Goal: Task Accomplishment & Management: Use online tool/utility

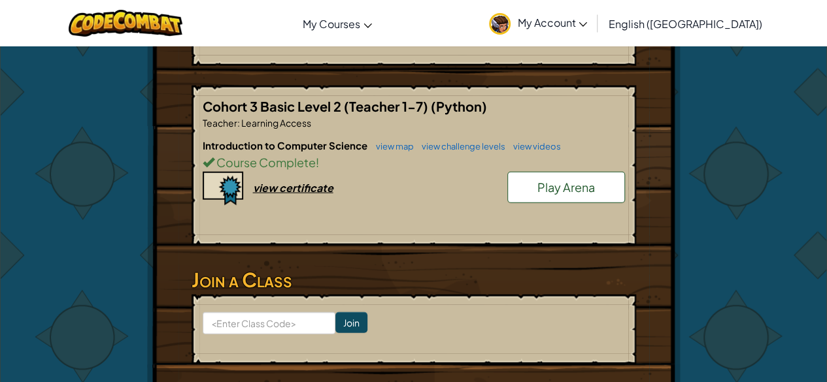
scroll to position [1593, 0]
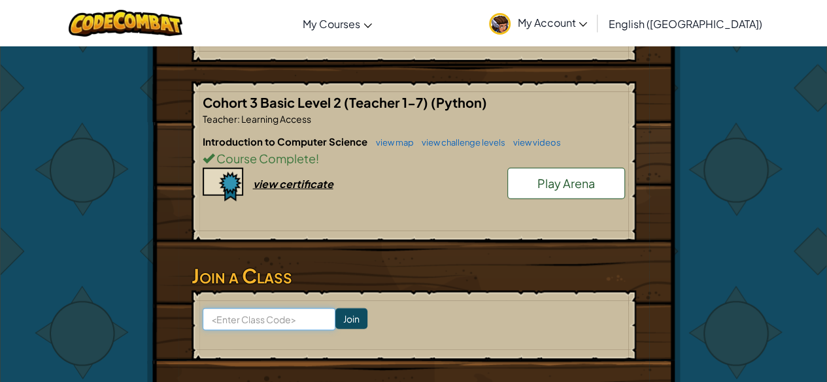
click at [288, 314] on input at bounding box center [269, 320] width 133 height 22
type input "StoneBiteChair"
click at [337, 311] on input "Join" at bounding box center [351, 319] width 32 height 21
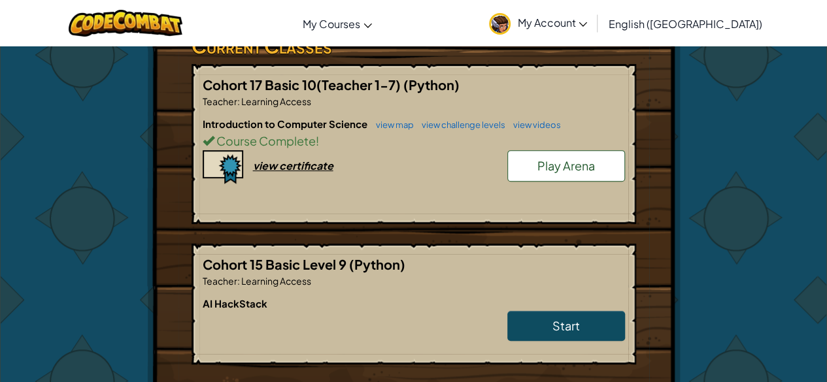
scroll to position [230, 0]
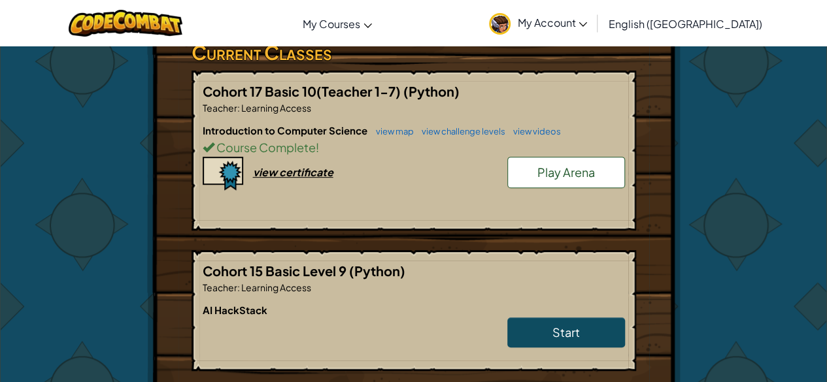
click at [541, 157] on link "Play Arena" at bounding box center [566, 172] width 118 height 31
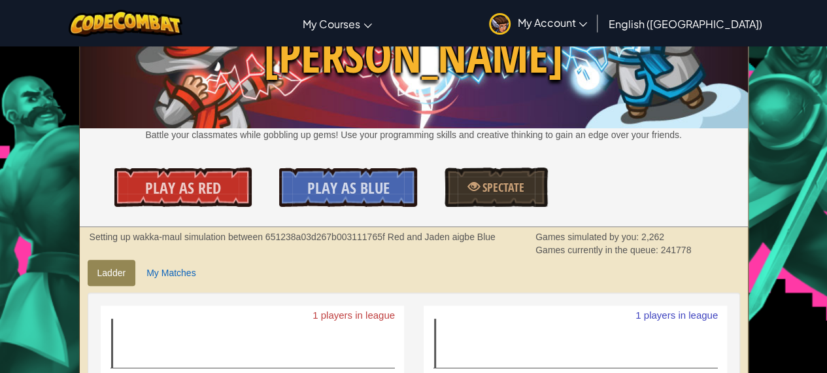
scroll to position [89, 0]
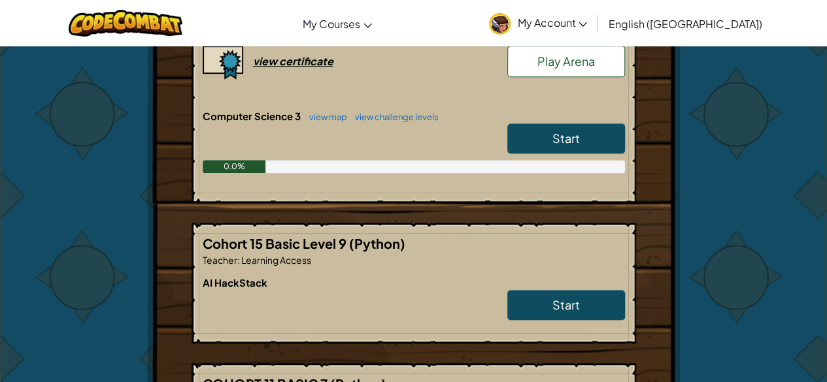
scroll to position [352, 0]
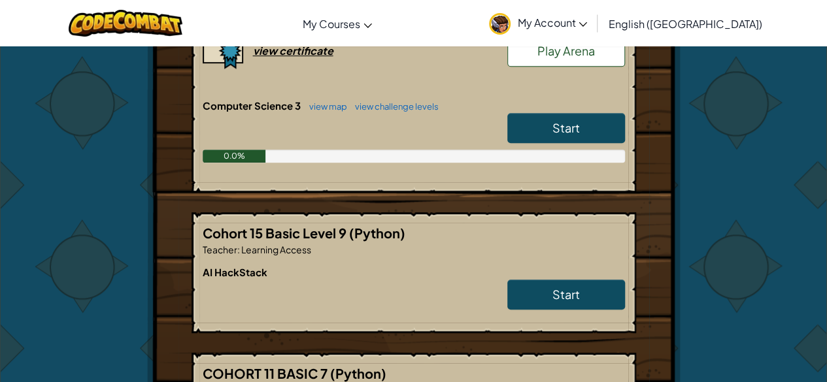
click at [594, 131] on link "Start" at bounding box center [566, 128] width 118 height 30
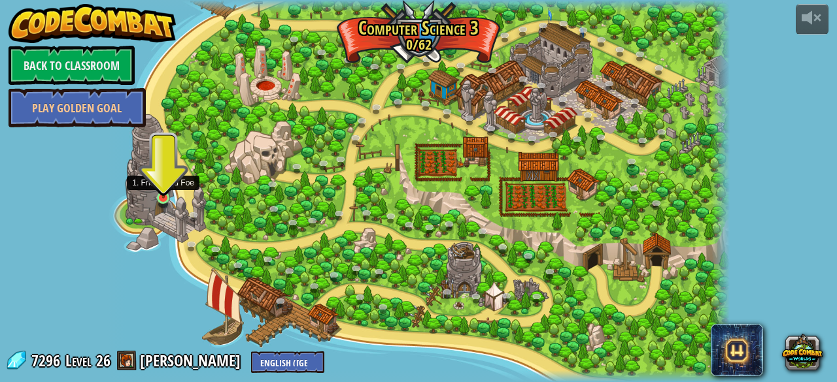
click at [164, 194] on img at bounding box center [163, 181] width 14 height 33
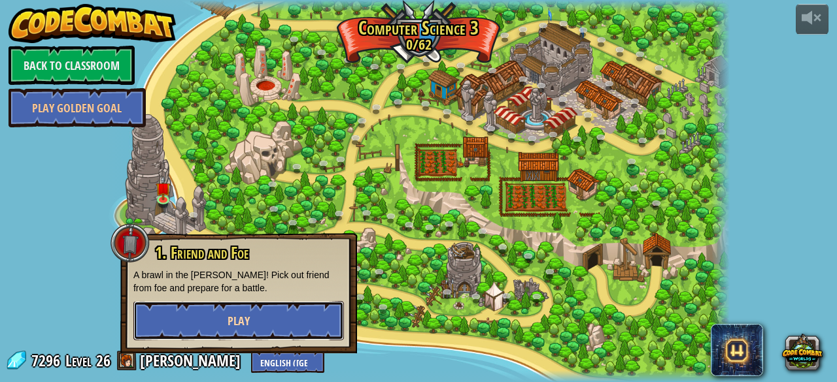
click at [254, 305] on button "Play" at bounding box center [238, 320] width 211 height 39
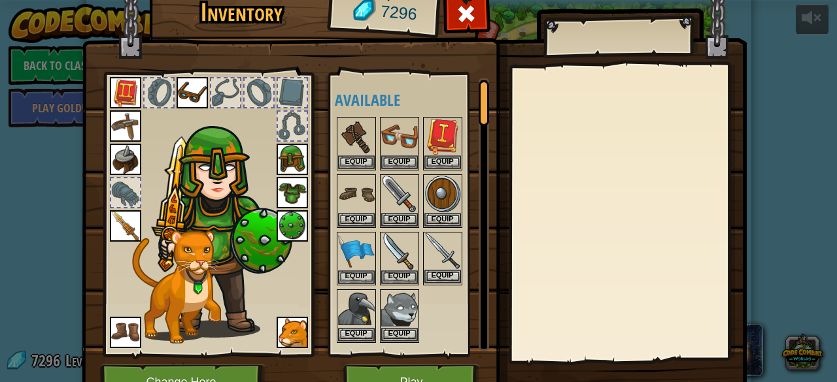
click at [433, 260] on img at bounding box center [442, 251] width 37 height 37
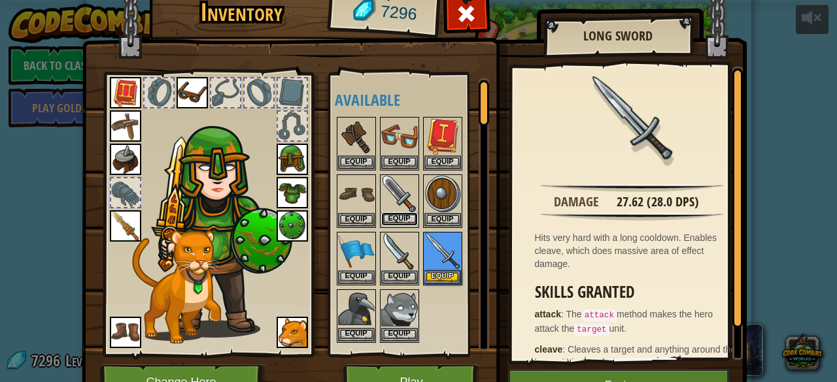
click at [396, 212] on button "Equip" at bounding box center [399, 219] width 37 height 14
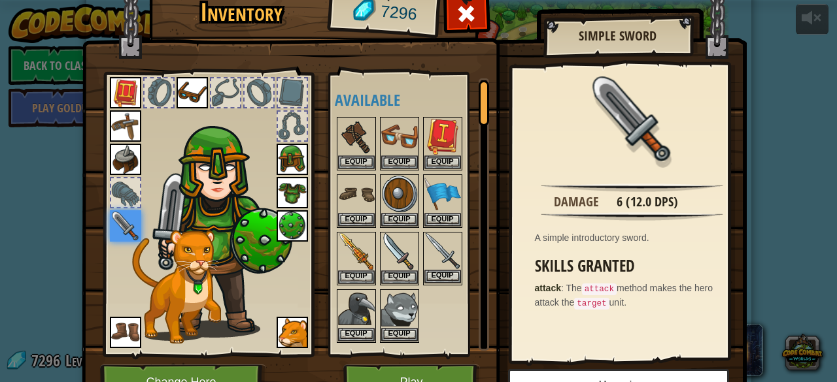
click at [442, 261] on img at bounding box center [442, 251] width 37 height 37
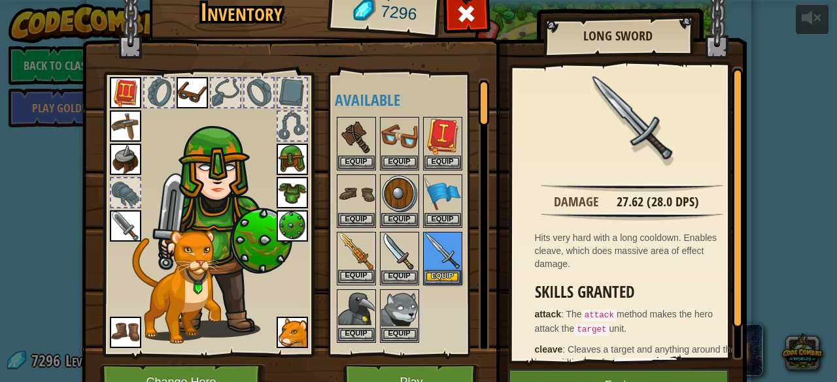
click at [358, 267] on img at bounding box center [356, 251] width 37 height 37
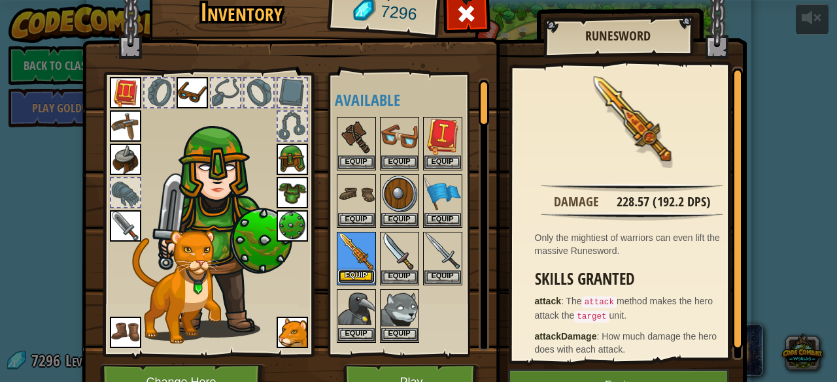
click at [356, 274] on button "Equip" at bounding box center [356, 277] width 37 height 14
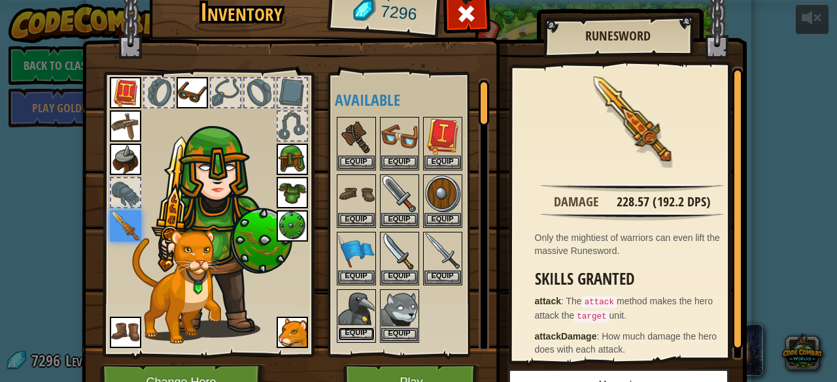
click at [364, 328] on button "Equip" at bounding box center [356, 335] width 37 height 14
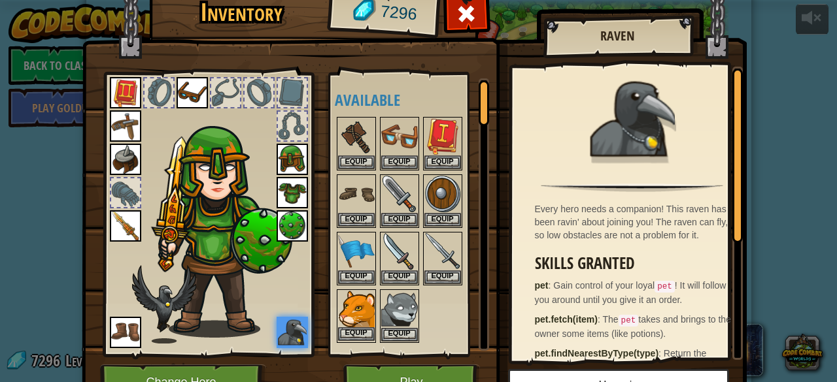
click at [358, 320] on img at bounding box center [356, 309] width 37 height 37
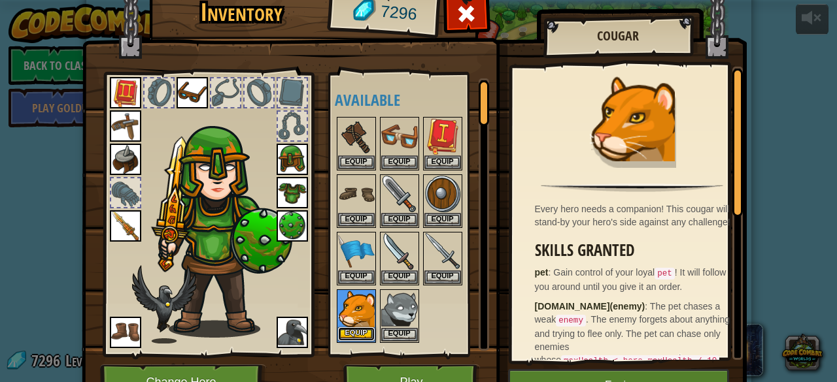
click at [360, 328] on button "Equip" at bounding box center [356, 335] width 37 height 14
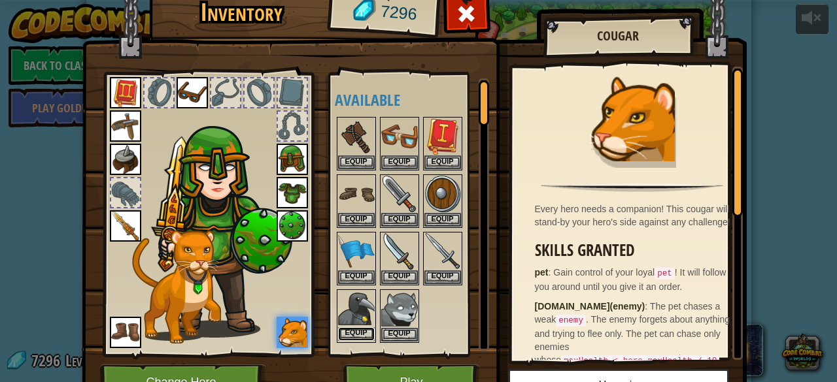
click at [347, 328] on button "Equip" at bounding box center [356, 335] width 37 height 14
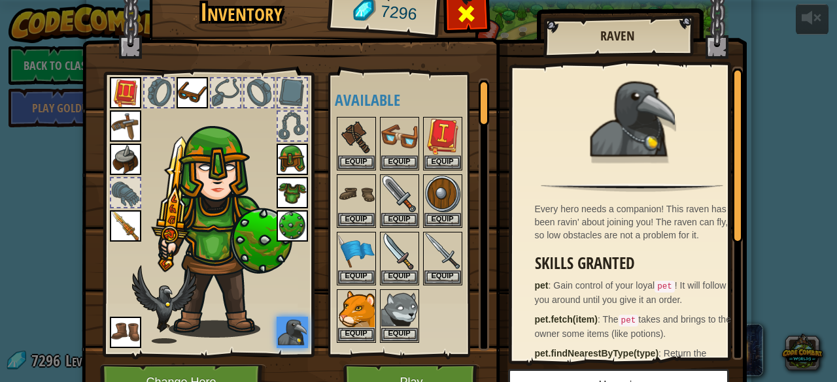
click at [457, 20] on span at bounding box center [466, 13] width 21 height 21
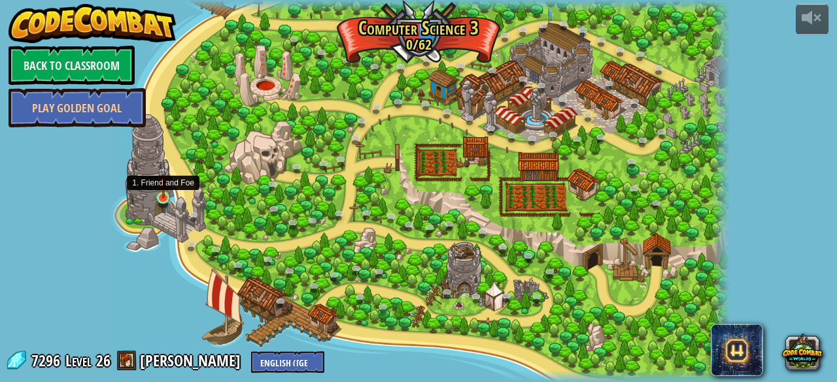
click at [160, 192] on img at bounding box center [163, 181] width 14 height 33
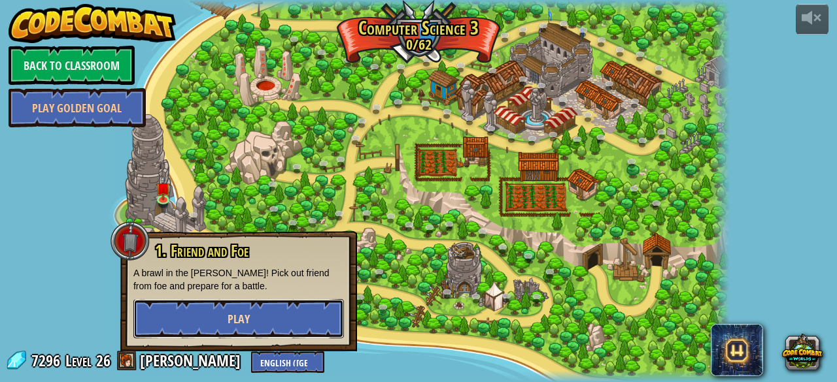
click at [265, 318] on button "Play" at bounding box center [238, 318] width 211 height 39
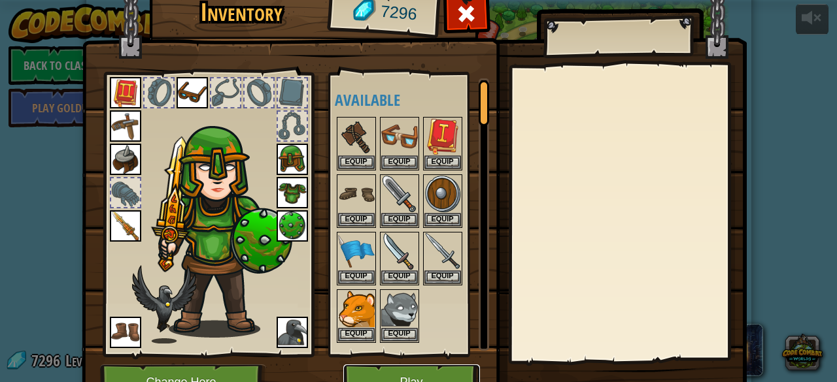
click at [398, 375] on button "Play" at bounding box center [411, 383] width 137 height 36
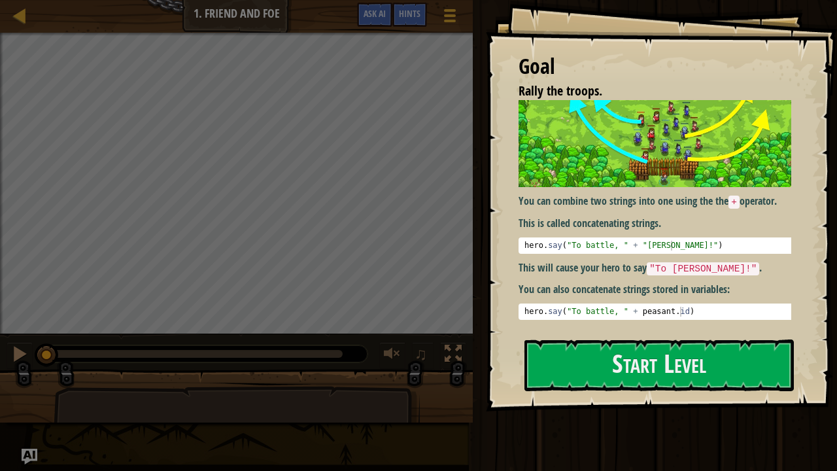
click at [516, 209] on div "Goal Rally the troops. You can combine two strings into one using the the + ope…" at bounding box center [661, 205] width 351 height 411
click at [590, 357] on button "Start Level" at bounding box center [658, 365] width 269 height 52
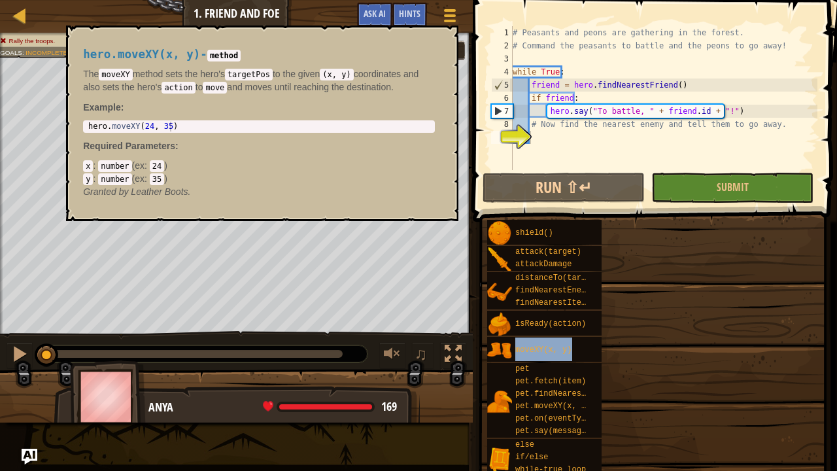
click at [590, 357] on div "moveXY(x, y)" at bounding box center [554, 349] width 84 height 25
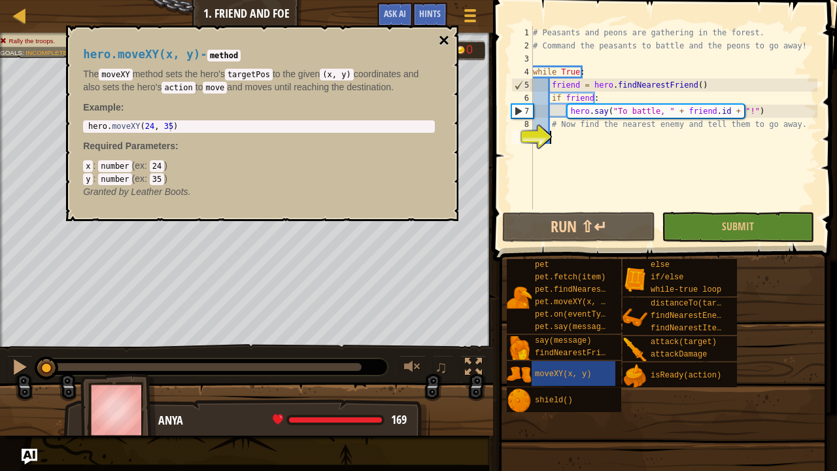
click at [439, 41] on button "×" at bounding box center [444, 40] width 10 height 18
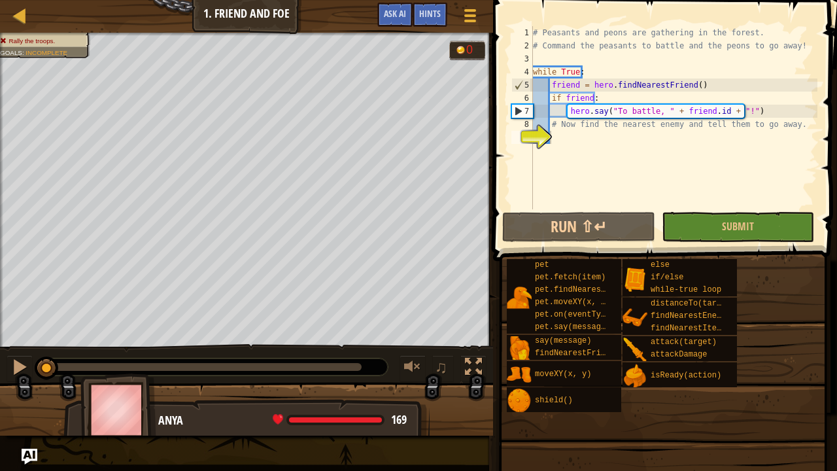
type textarea "# Command the peasants to battle and the peons to go away!"
click at [732, 44] on div "# Peasants and peons are gathering in the forest. # Command the peasants to bat…" at bounding box center [673, 130] width 287 height 209
click at [581, 135] on div "# Peasants and peons are gathering in the forest. # Command the peasants to bat…" at bounding box center [673, 130] width 287 height 209
click at [578, 139] on div "# Peasants and peons are gathering in the forest. # Command the peasants to bat…" at bounding box center [673, 130] width 287 height 209
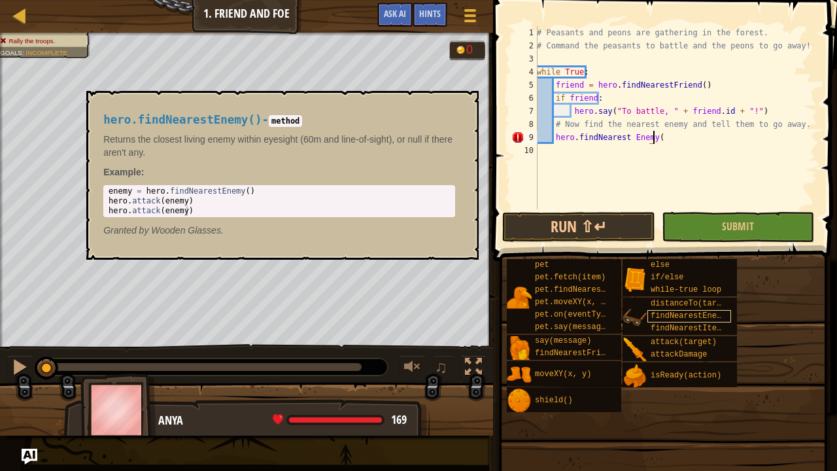
scroll to position [6, 9]
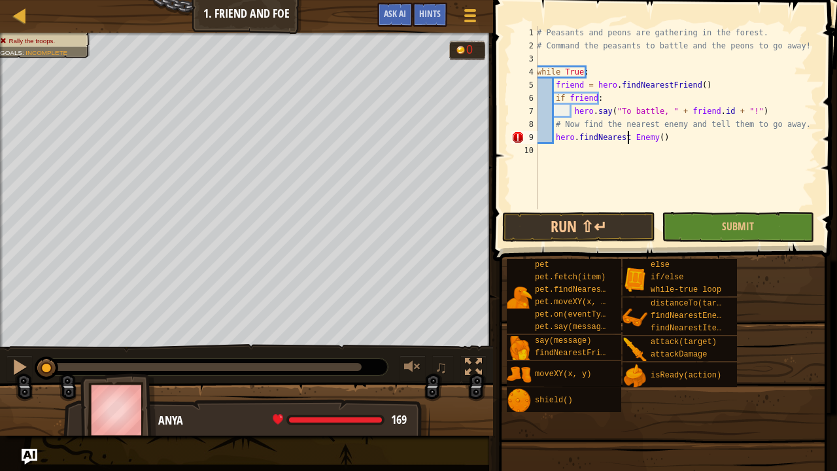
click at [627, 138] on div "# Peasants and peons are gathering in the forest. # Command the peasants to bat…" at bounding box center [675, 130] width 283 height 209
click at [627, 138] on div "# Peasants and peons are gathering in the forest. # Command the peasants to bat…" at bounding box center [675, 117] width 283 height 183
click at [642, 143] on div "# Peasants and peons are gathering in the forest. # Command the peasants to bat…" at bounding box center [675, 130] width 283 height 209
click at [643, 138] on div "# Peasants and peons are gathering in the forest. # Command the peasants to bat…" at bounding box center [675, 130] width 283 height 209
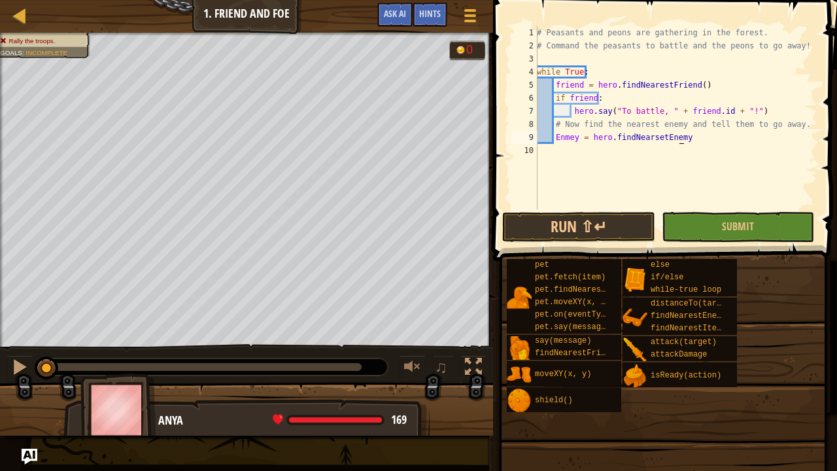
scroll to position [6, 12]
click at [694, 140] on div "# Peasants and peons are gathering in the forest. # Command the peasants to bat…" at bounding box center [675, 130] width 283 height 209
click at [717, 104] on div "# Peasants and peons are gathering in the forest. # Command the peasants to bat…" at bounding box center [675, 130] width 283 height 209
click at [717, 106] on div "# Peasants and peons are gathering in the forest. # Command the peasants to bat…" at bounding box center [675, 130] width 283 height 209
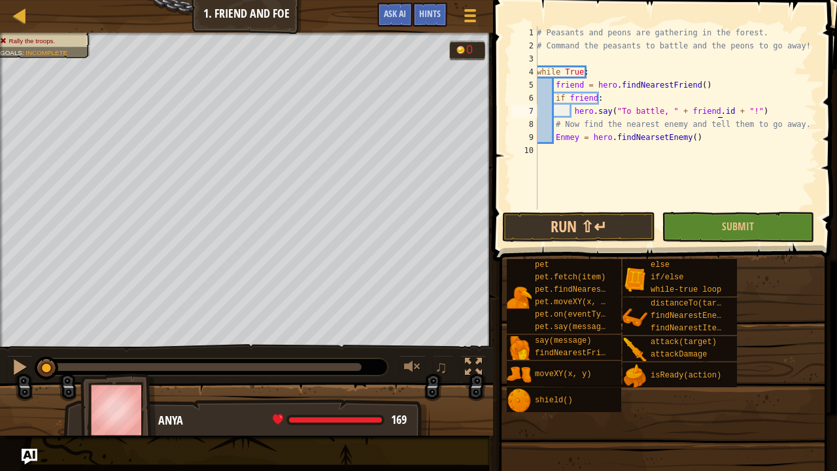
click at [704, 133] on div "# Peasants and peons are gathering in the forest. # Command the peasants to bat…" at bounding box center [675, 130] width 283 height 209
type textarea "Enmey = hero.findNearsetEnemy()"
type textarea "if:"
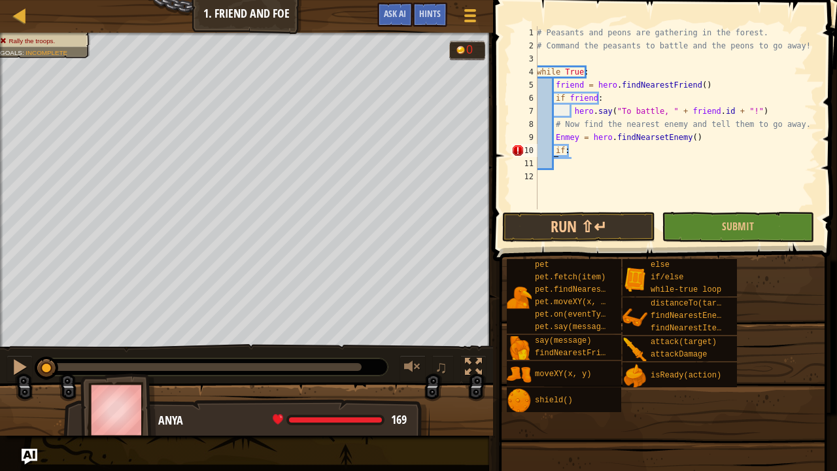
click at [554, 152] on div "# Peasants and peons are gathering in the forest. # Command the peasants to bat…" at bounding box center [675, 130] width 283 height 209
click at [562, 152] on div "# Peasants and peons are gathering in the forest. # Command the peasants to bat…" at bounding box center [675, 130] width 283 height 209
click at [564, 152] on div "# Peasants and peons are gathering in the forest. # Command the peasants to bat…" at bounding box center [675, 130] width 283 height 209
click at [595, 156] on div "# Peasants and peons are gathering in the forest. # Command the peasants to bat…" at bounding box center [675, 130] width 283 height 209
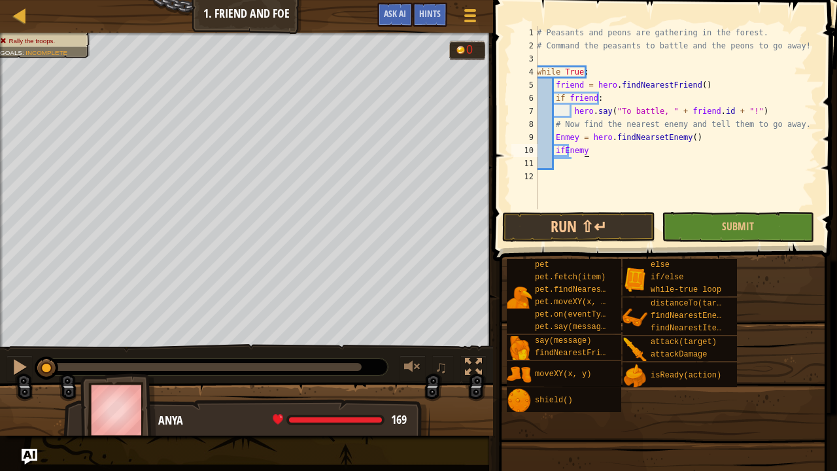
click at [561, 150] on div "# Peasants and peons are gathering in the forest. # Command the peasants to bat…" at bounding box center [675, 130] width 283 height 209
click at [571, 151] on div "# Peasants and peons are gathering in the forest. # Command the peasants to bat…" at bounding box center [675, 130] width 283 height 209
type textarea "if Enemy:"
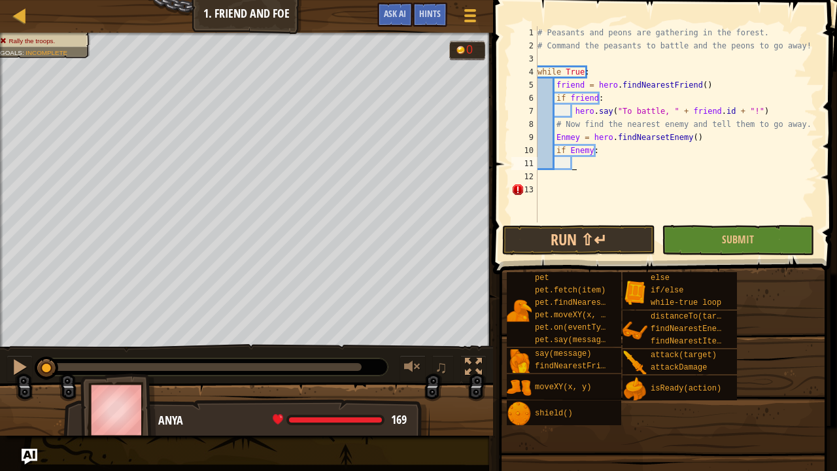
scroll to position [6, 2]
click at [542, 182] on div "# Peasants and peons are gathering in the forest. # Command the peasants to bat…" at bounding box center [676, 137] width 282 height 222
click at [560, 180] on div "# Peasants and peons are gathering in the forest. # Command the peasants to bat…" at bounding box center [676, 137] width 282 height 222
click at [558, 191] on div "# Peasants and peons are gathering in the forest. # Command the peasants to bat…" at bounding box center [676, 137] width 282 height 222
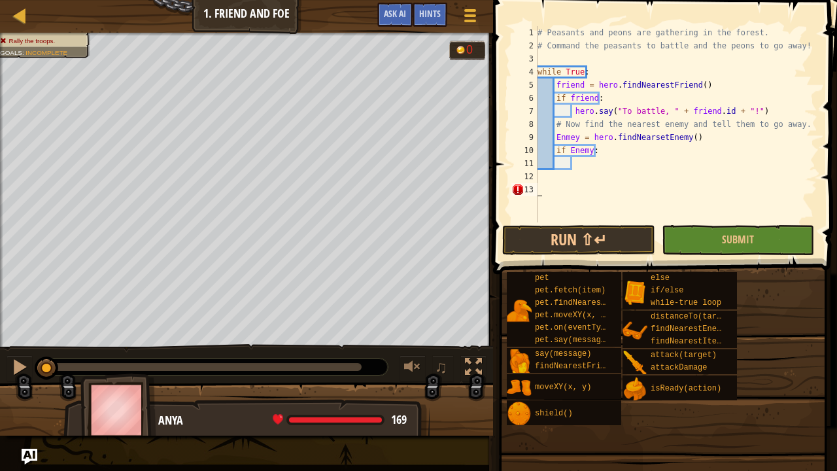
scroll to position [6, 0]
type textarea "\"
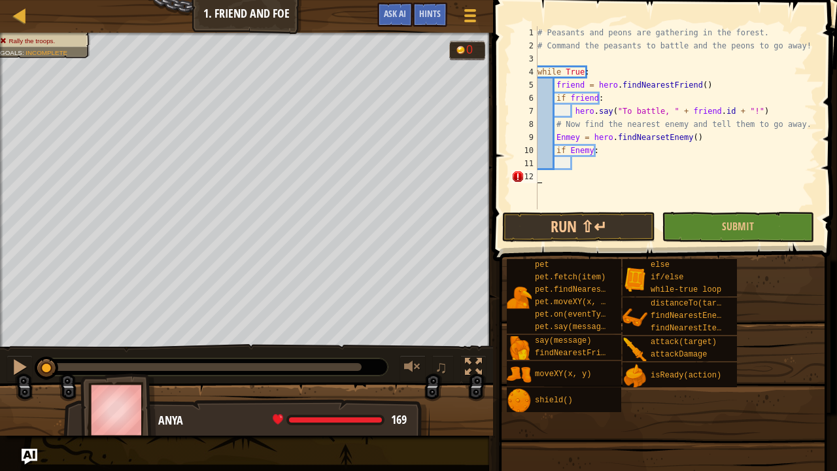
click at [560, 177] on div "# Peasants and peons are gathering in the forest. # Command the peasants to bat…" at bounding box center [676, 130] width 282 height 209
click at [653, 164] on div "# Peasants and peons are gathering in the forest. # Command the peasants to bat…" at bounding box center [676, 130] width 282 height 209
type textarea "hero.say(" go away")"
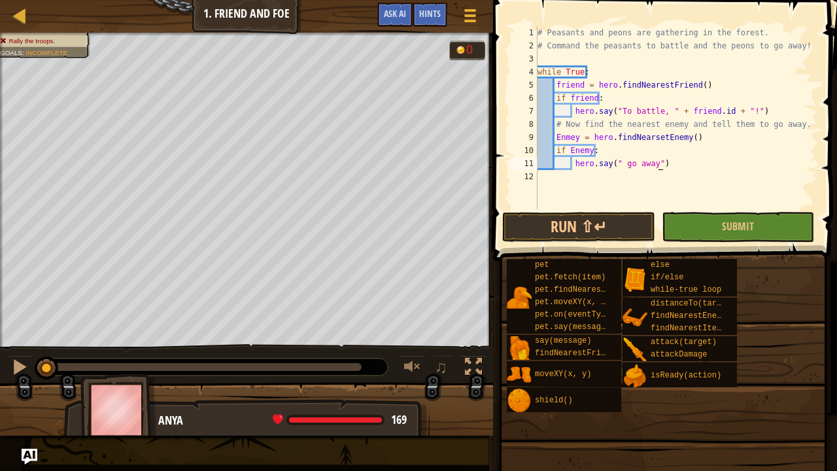
click at [662, 167] on div "# Peasants and peons are gathering in the forest. # Command the peasants to bat…" at bounding box center [676, 130] width 282 height 209
click at [650, 165] on div "# Peasants and peons are gathering in the forest. # Command the peasants to bat…" at bounding box center [676, 130] width 282 height 209
click at [647, 165] on div "# Peasants and peons are gathering in the forest. # Command the peasants to bat…" at bounding box center [676, 130] width 282 height 209
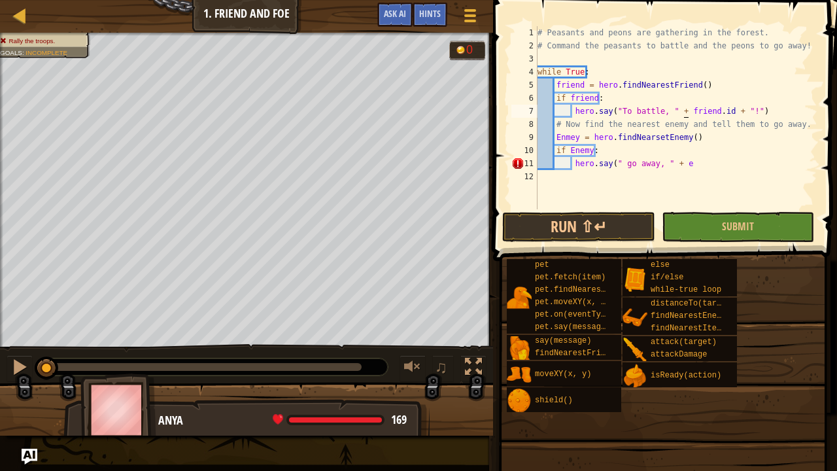
drag, startPoint x: 686, startPoint y: 112, endPoint x: 674, endPoint y: 112, distance: 11.8
click at [674, 112] on div "# Peasants and peons are gathering in the forest. # Command the peasants to bat…" at bounding box center [676, 130] width 282 height 209
click at [685, 165] on div "# Peasants and peons are gathering in the forest. # Command the peasants to bat…" at bounding box center [676, 130] width 282 height 209
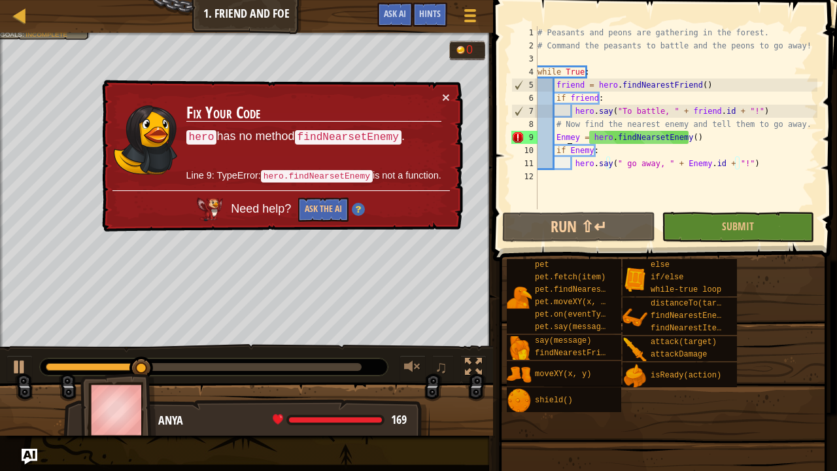
click at [567, 143] on div "# Peasants and peons are gathering in the forest. # Command the peasants to bat…" at bounding box center [676, 130] width 282 height 209
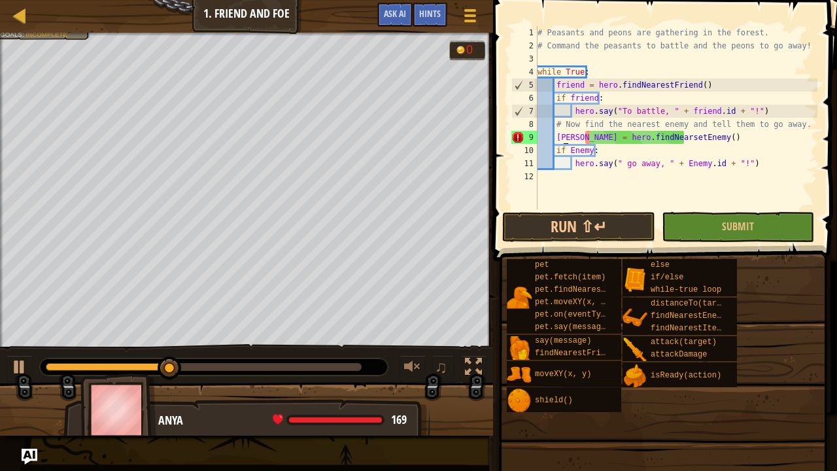
scroll to position [6, 11]
click at [563, 137] on div "# Peasants and peons are gathering in the forest. # Command the peasants to bat…" at bounding box center [676, 130] width 282 height 209
click at [785, 382] on div "pet pet.fetch(item) pet.findNearestByType(type) pet.moveXY(x, y) pet.on(eventTy…" at bounding box center [667, 335] width 322 height 154
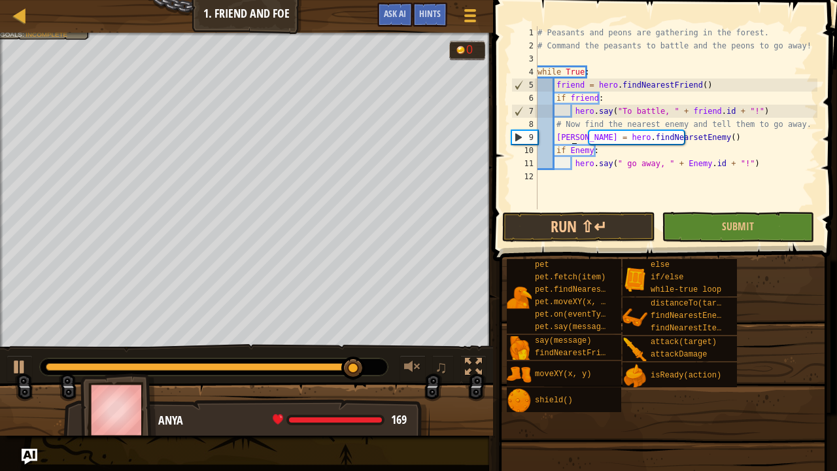
click at [570, 139] on div "# Peasants and peons are gathering in the forest. # Command the peasants to bat…" at bounding box center [676, 130] width 282 height 209
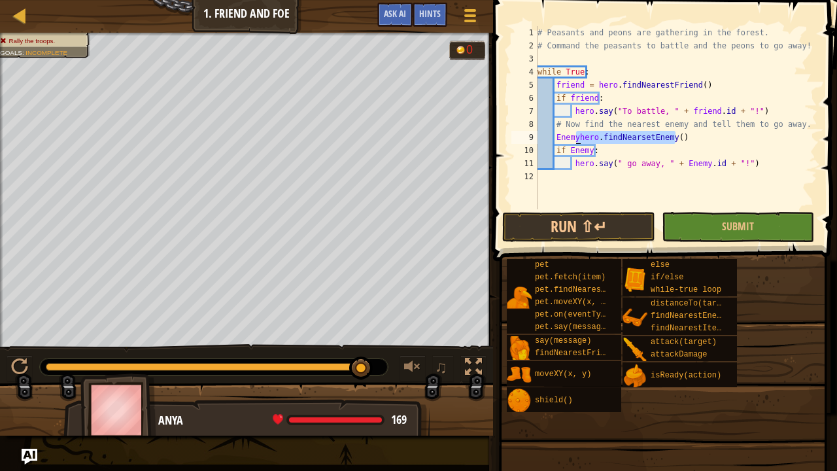
drag, startPoint x: 688, startPoint y: 137, endPoint x: 575, endPoint y: 139, distance: 113.1
click at [575, 139] on div "# Peasants and peons are gathering in the forest. # Command the peasants to bat…" at bounding box center [676, 130] width 282 height 209
click at [583, 135] on div "# Peasants and peons are gathering in the forest. # Command the peasants to bat…" at bounding box center [676, 130] width 282 height 209
paste textarea "hero.findNearsetEnemy()"
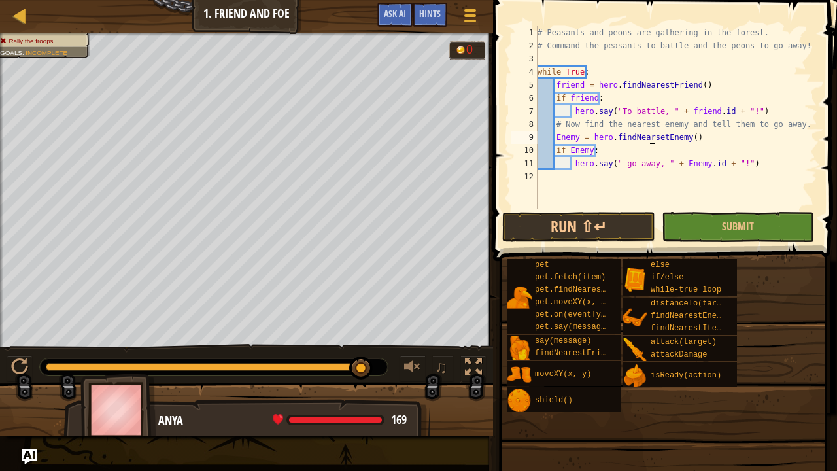
click at [649, 137] on div "# Peasants and peons are gathering in the forest. # Command the peasants to bat…" at bounding box center [676, 130] width 282 height 209
type textarea "Enemy = hero.findNearestEnemy()"
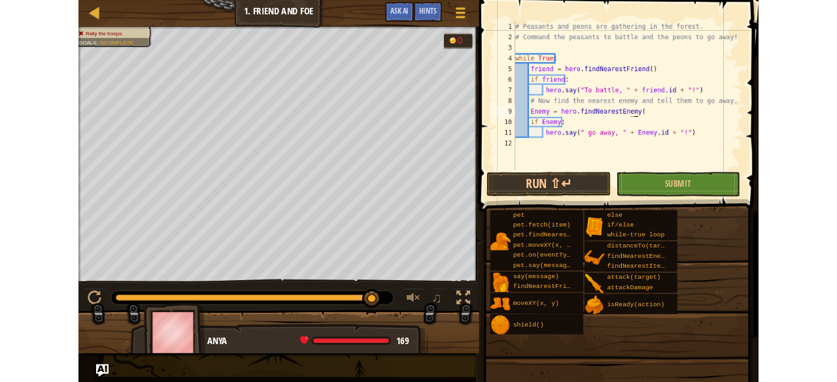
scroll to position [6, 12]
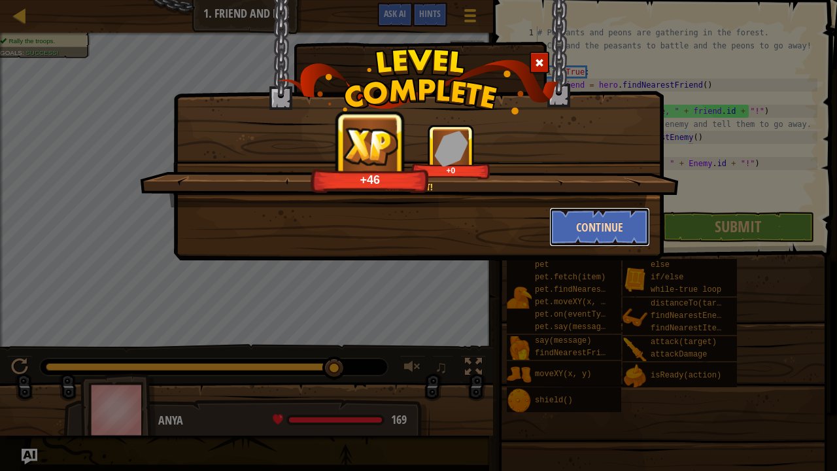
click at [585, 223] on button "Continue" at bounding box center [599, 226] width 101 height 39
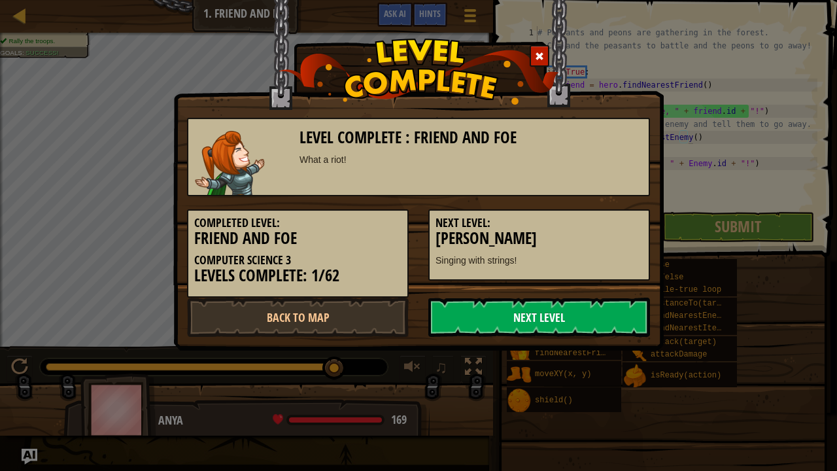
click at [532, 322] on link "Next Level" at bounding box center [539, 316] width 222 height 39
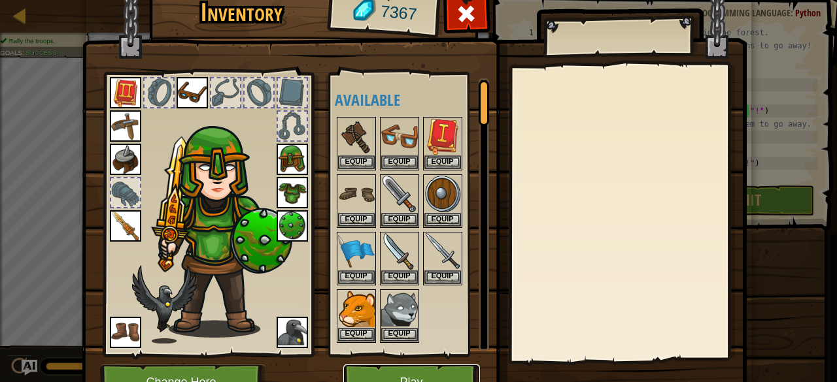
click at [445, 371] on button "Play" at bounding box center [411, 383] width 137 height 36
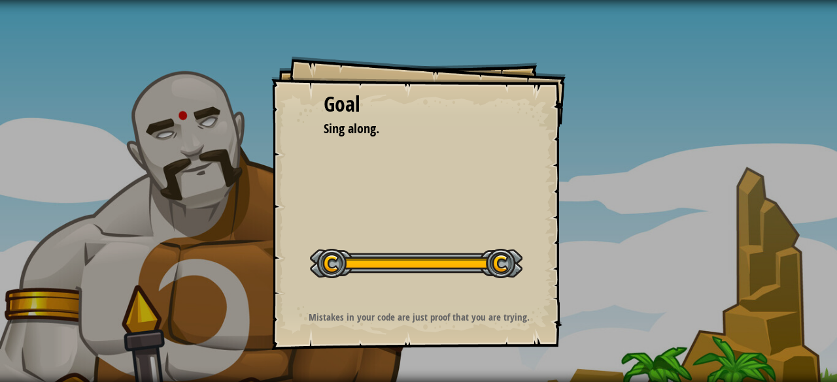
click at [0, 0] on button "Start Level" at bounding box center [0, 0] width 0 height 0
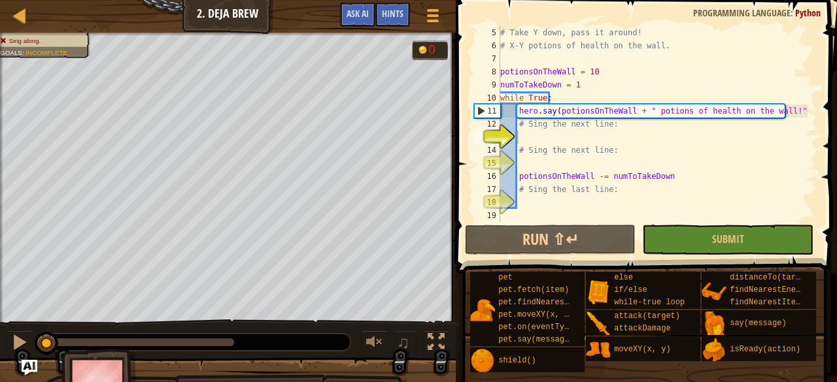
scroll to position [52, 0]
type textarea "# Sing the next line:"
click at [554, 150] on div "# Take Y down, pass it around! # X-Y potions of health on the wall. potionsOnTh…" at bounding box center [653, 137] width 310 height 222
click at [549, 141] on div "# Take Y down, pass it around! # X-Y potions of health on the wall. potionsOnTh…" at bounding box center [653, 137] width 310 height 222
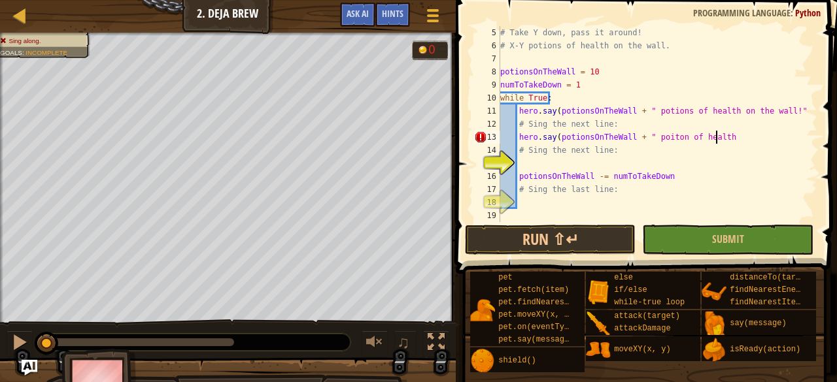
scroll to position [6, 18]
type textarea "hero.say(potionsOnTheWall + " poiton of health")"
click at [546, 231] on button "Run ⇧↵" at bounding box center [550, 240] width 171 height 30
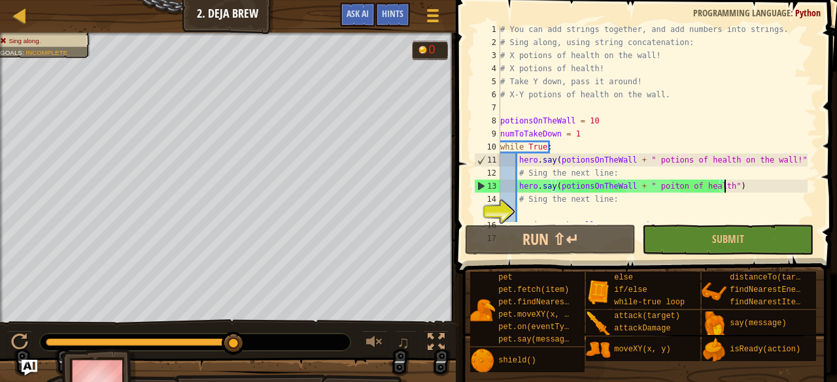
scroll to position [52, 0]
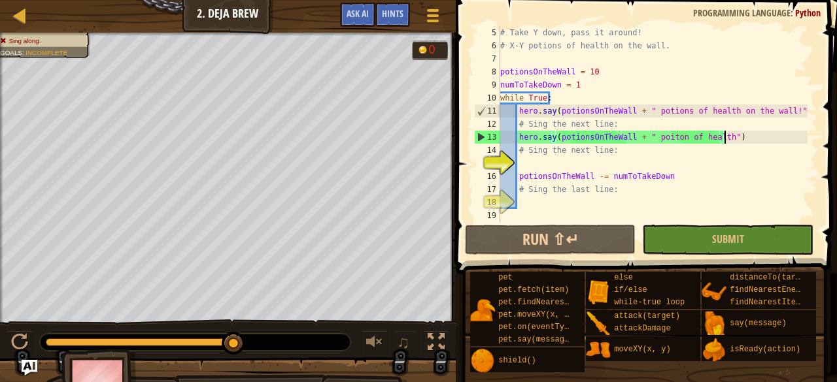
click at [571, 158] on div "# Take Y down, pass it around! # X-Y potions of health on the wall. potionsOnTh…" at bounding box center [653, 137] width 310 height 222
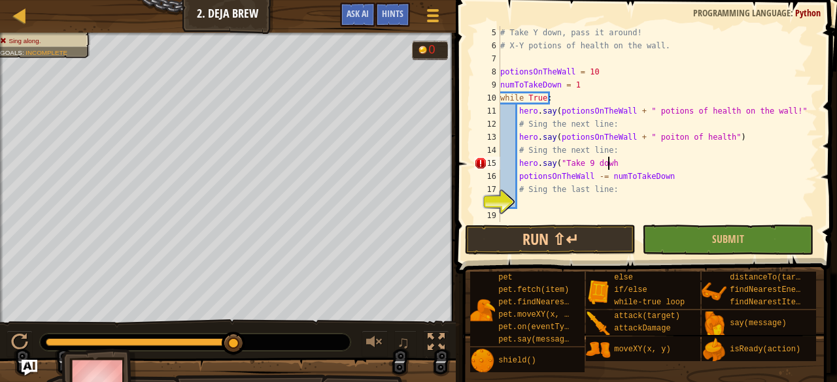
scroll to position [6, 8]
click at [587, 174] on div "# Take Y down, pass it around! # X-Y potions of health on the wall. potionsOnTh…" at bounding box center [653, 137] width 310 height 222
click at [611, 161] on div "# Take Y down, pass it around! # X-Y potions of health on the wall. potionsOnTh…" at bounding box center [653, 137] width 310 height 222
click at [670, 163] on div "# Take Y down, pass it around! # X-Y potions of health on the wall. potionsOnTh…" at bounding box center [653, 137] width 310 height 222
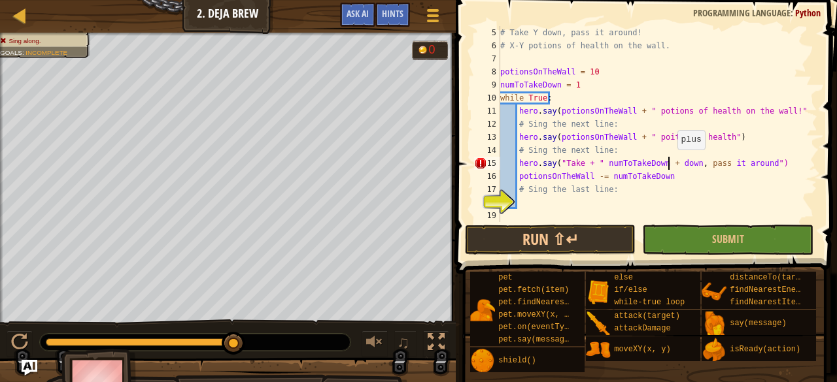
click at [670, 163] on div "# Take Y down, pass it around! # X-Y potions of health on the wall. potionsOnTh…" at bounding box center [653, 137] width 310 height 222
click at [653, 167] on div "# Take Y down, pass it around! # X-Y potions of health on the wall. potionsOnTh…" at bounding box center [653, 137] width 310 height 222
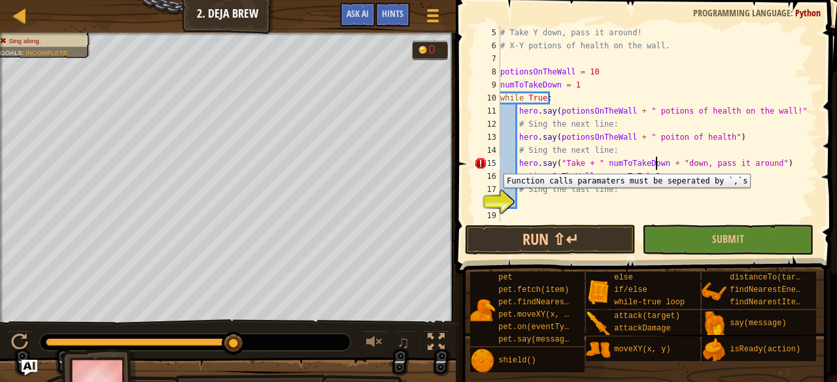
click at [494, 164] on div "15" at bounding box center [487, 163] width 26 height 13
click at [577, 163] on div "# Take Y down, pass it around! # X-Y potions of health on the wall. potionsOnTh…" at bounding box center [653, 137] width 310 height 222
click at [597, 165] on div "# Take Y down, pass it around! # X-Y potions of health on the wall. potionsOnTh…" at bounding box center [653, 137] width 310 height 222
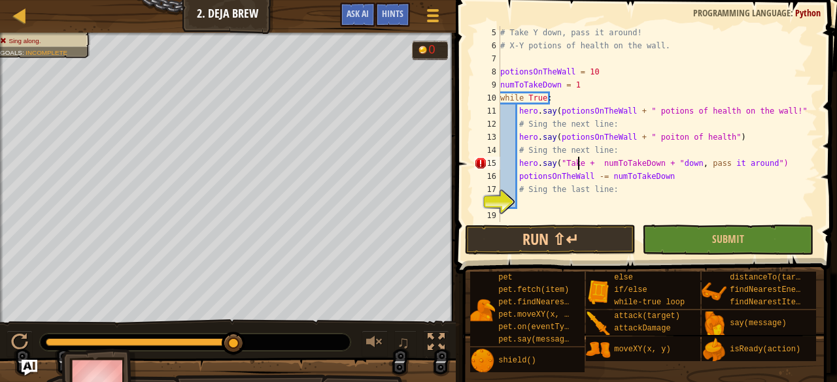
click at [577, 164] on div "# Take Y down, pass it around! # X-Y potions of health on the wall. potionsOnTh…" at bounding box center [653, 137] width 310 height 222
type textarea "hero.say("Take" + numToTakeDown + "down, pass it around")"
click at [547, 202] on div "# Take Y down, pass it around! # X-Y potions of health on the wall. potionsOnTh…" at bounding box center [653, 137] width 310 height 222
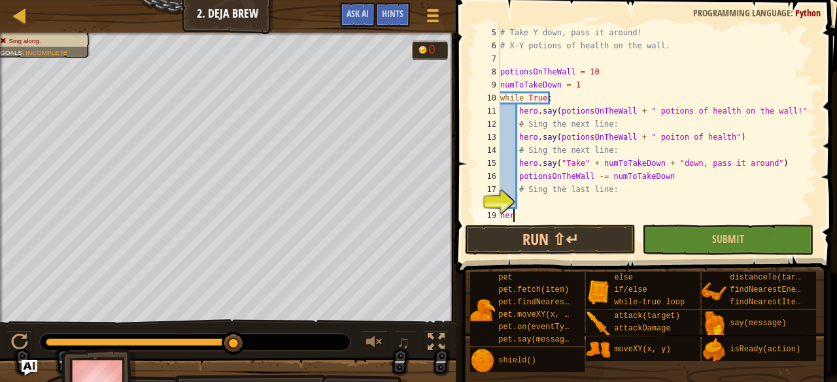
type textarea "h"
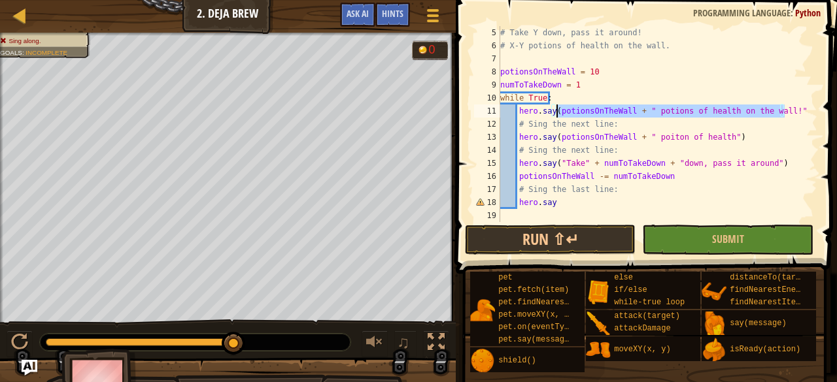
drag, startPoint x: 786, startPoint y: 114, endPoint x: 554, endPoint y: 113, distance: 231.5
click at [554, 113] on div "# Take Y down, pass it around! # X-Y potions of health on the wall. potionsOnTh…" at bounding box center [653, 137] width 310 height 222
drag, startPoint x: 787, startPoint y: 112, endPoint x: 552, endPoint y: 110, distance: 234.7
click at [552, 110] on div "# Take Y down, pass it around! # X-Y potions of health on the wall. potionsOnTh…" at bounding box center [653, 137] width 310 height 222
click at [551, 110] on div "# Take Y down, pass it around! # X-Y potions of health on the wall. potionsOnTh…" at bounding box center [653, 124] width 310 height 196
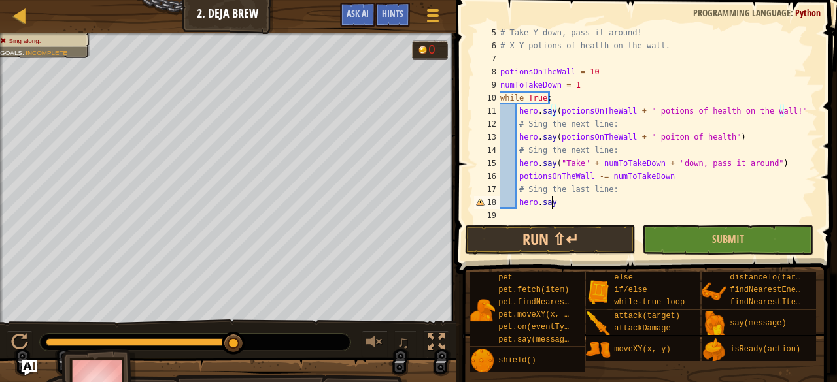
click at [568, 203] on div "# Take Y down, pass it around! # X-Y potions of health on the wall. potionsOnTh…" at bounding box center [653, 137] width 310 height 222
paste textarea "(potionsOnTheWall + " potions of health on the wall!")"
type textarea "hero.say(potionsOnTheWall + " potions of health on the wall!")"
click at [596, 232] on button "Run ⇧↵" at bounding box center [550, 240] width 171 height 30
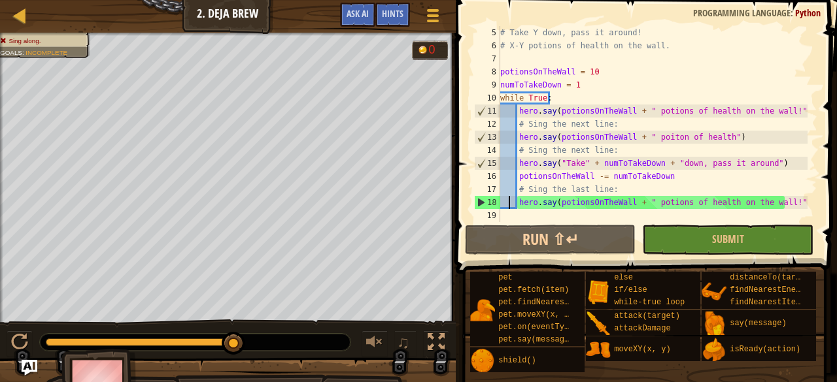
click at [509, 209] on div "# Take Y down, pass it around! # X-Y potions of health on the wall. potionsOnTh…" at bounding box center [653, 137] width 310 height 222
click at [507, 214] on div "# Take Y down, pass it around! # X-Y potions of health on the wall. potionsOnTh…" at bounding box center [653, 137] width 310 height 222
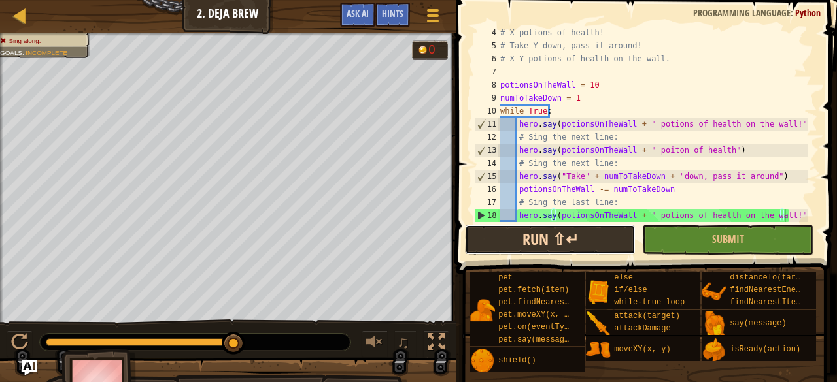
click at [552, 229] on button "Run ⇧↵" at bounding box center [550, 240] width 171 height 30
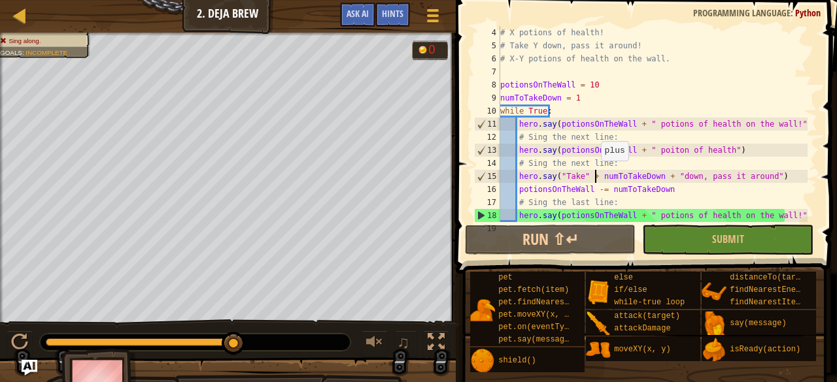
click at [594, 173] on div "# X potions of health! # Take Y down, pass it around! # X-Y potions of health o…" at bounding box center [653, 137] width 310 height 222
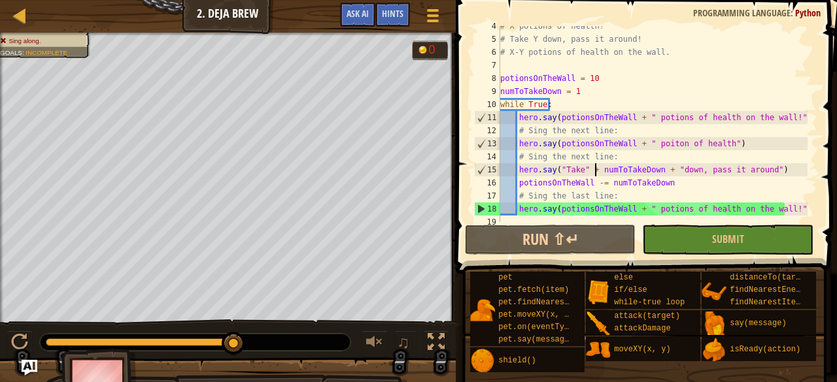
scroll to position [52, 0]
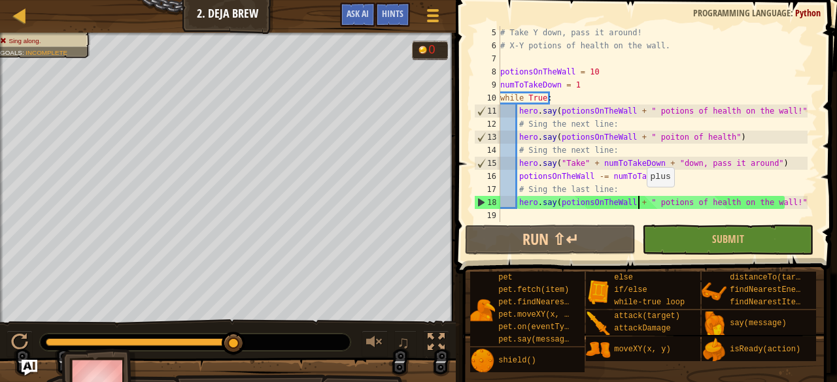
click at [639, 199] on div "# Take Y down, pass it around! # X-Y potions of health on the wall. potionsOnTh…" at bounding box center [653, 137] width 310 height 222
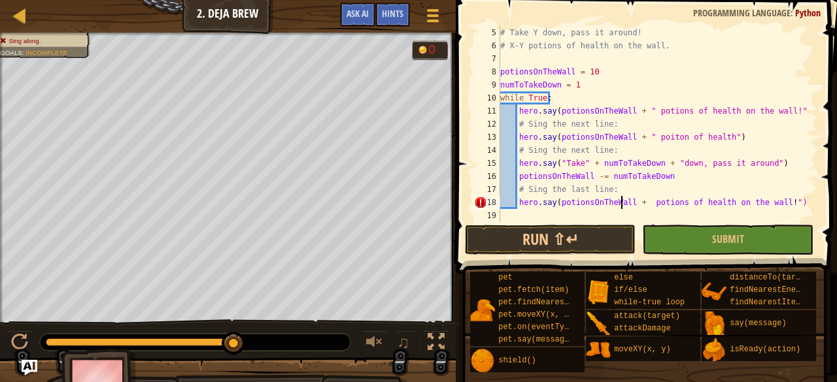
click at [622, 201] on div "# Take Y down, pass it around! # X-Y potions of health on the wall. potionsOnTh…" at bounding box center [653, 137] width 310 height 222
click at [554, 203] on div "# Take Y down, pass it around! # X-Y potions of health on the wall. potionsOnTh…" at bounding box center [653, 137] width 310 height 222
type textarea "hero.say(potionsOnTheWall + " potions of health on the wall.")"
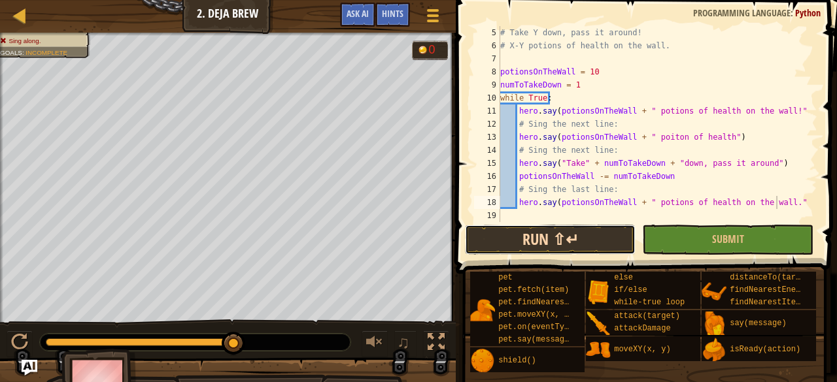
click at [564, 228] on button "Run ⇧↵" at bounding box center [550, 240] width 171 height 30
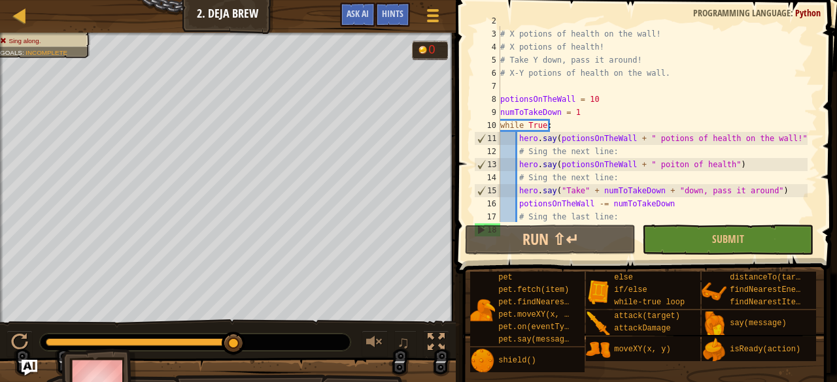
scroll to position [52, 0]
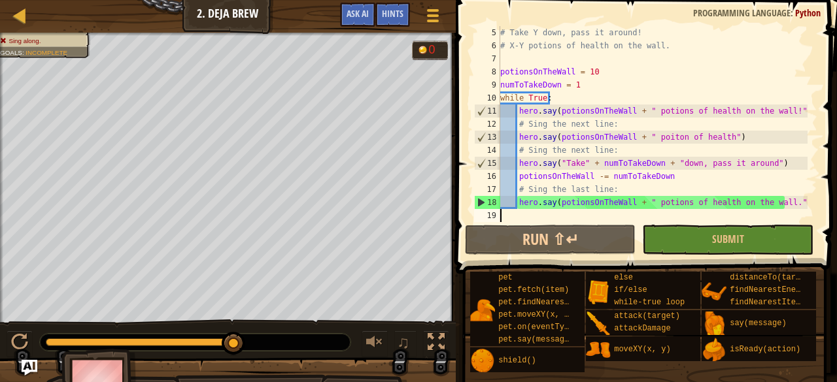
click at [529, 216] on div "# Take Y down, pass it around! # X-Y potions of health on the wall. potionsOnTh…" at bounding box center [653, 137] width 310 height 222
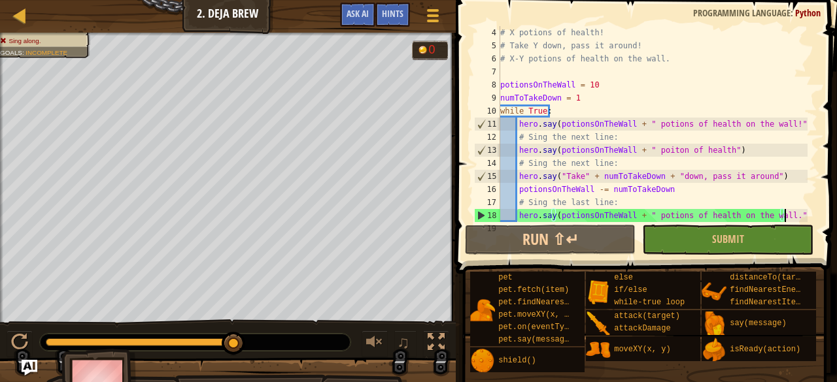
type textarea "hero.say(potionsOnTheWall + " potions of health on the wall.")"
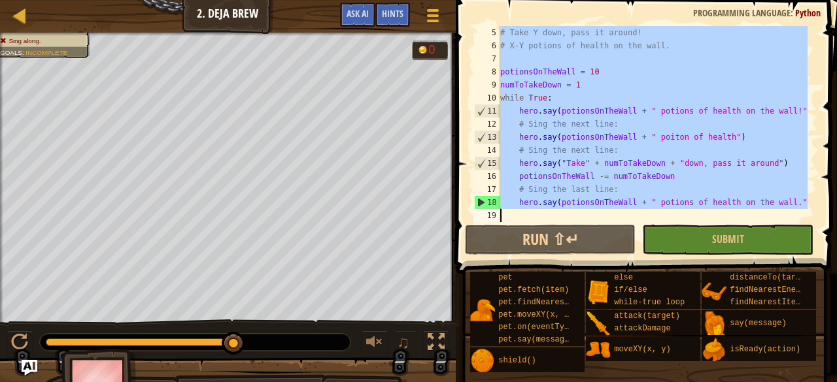
scroll to position [52, 0]
click at [461, 90] on span at bounding box center [648, 118] width 392 height 313
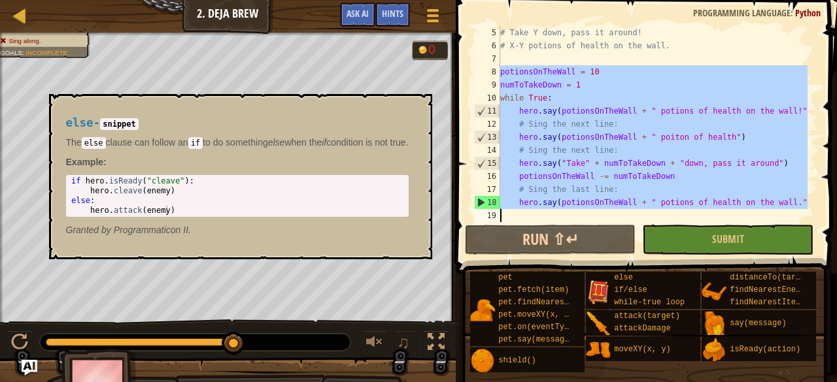
drag, startPoint x: 498, startPoint y: 109, endPoint x: 603, endPoint y: 292, distance: 210.9
click at [603, 292] on div "Hints 5 6 7 8 9 10 11 12 13 14 15 16 17 18 19 # Take Y down, pass it around! # …" at bounding box center [644, 188] width 385 height 376
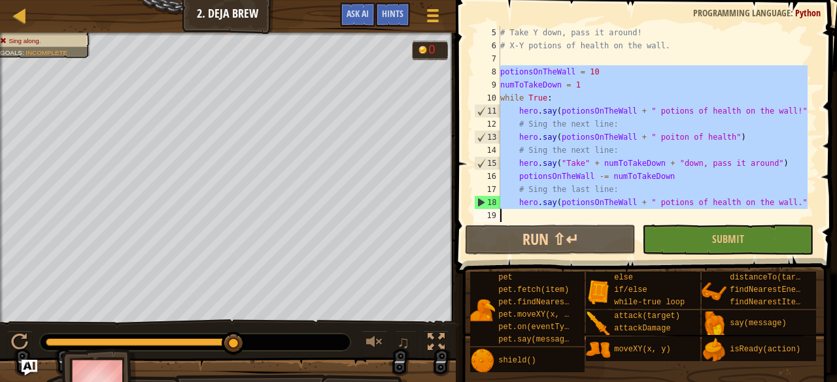
click at [668, 119] on div "# Take Y down, pass it around! # X-Y potions of health on the wall. potionsOnTh…" at bounding box center [653, 124] width 310 height 196
drag, startPoint x: 498, startPoint y: 72, endPoint x: 698, endPoint y: 271, distance: 282.5
click at [698, 271] on div "Hints # Sing the next line: 5 6 7 8 9 10 11 12 13 14 15 16 17 18 19 # Take Y do…" at bounding box center [644, 188] width 385 height 376
type textarea "hero.say(potionsOnTheWall + " potions of health on the wall.")"
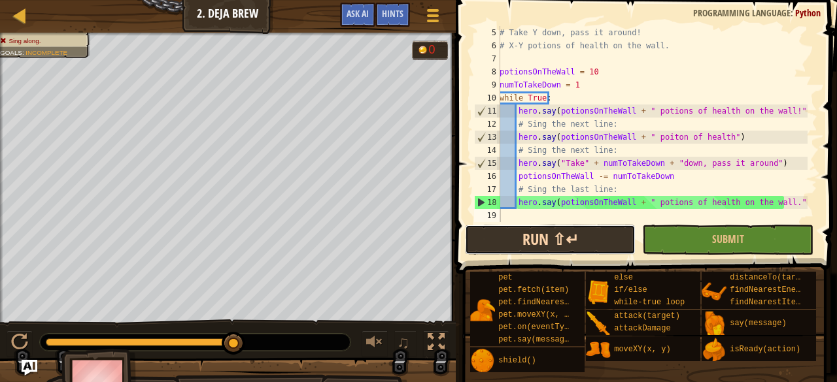
click at [601, 243] on button "Run ⇧↵" at bounding box center [550, 240] width 171 height 30
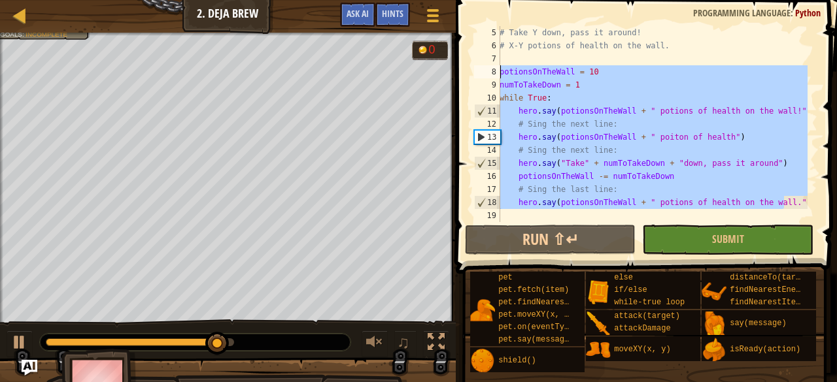
drag, startPoint x: 783, startPoint y: 207, endPoint x: 464, endPoint y: 75, distance: 345.3
click at [464, 75] on div "5 6 7 8 9 10 11 12 13 14 15 16 17 18 19 # Take Y down, pass it around! # X-Y po…" at bounding box center [644, 163] width 385 height 313
type textarea "potionsOnTheWall = 10 numToTakeDown = 1"
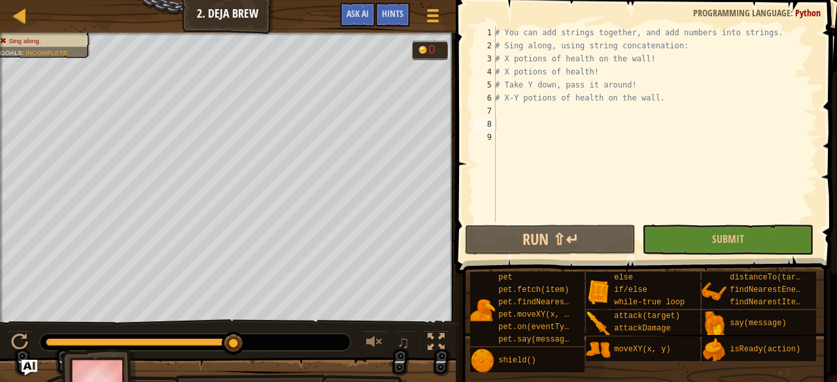
click at [464, 75] on span at bounding box center [648, 118] width 392 height 313
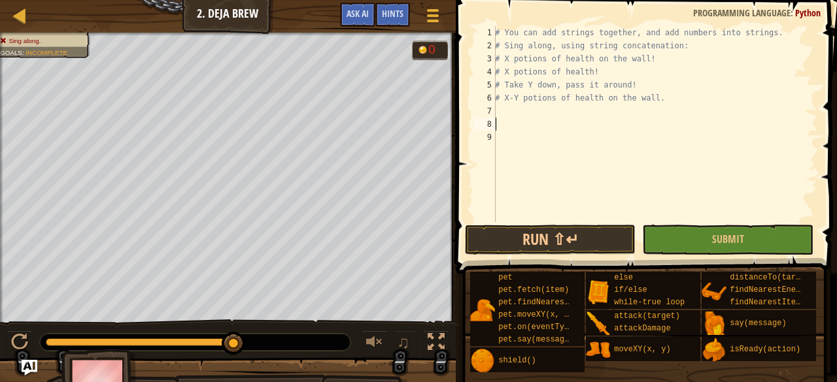
paste textarea "hero.say(potionsOnTheWall + " potions of health on the wall.")"
type textarea "hero.say(potionsOnTheWall + " potions of health on the wall.")"
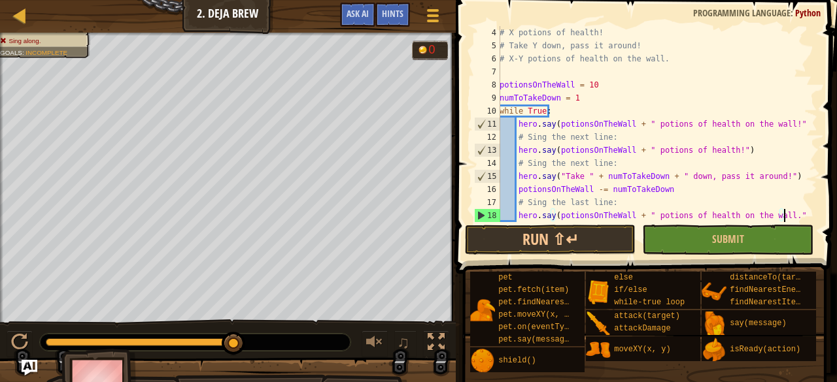
scroll to position [39, 0]
click at [612, 236] on button "Run ⇧↵" at bounding box center [550, 240] width 171 height 30
